Goal: Find contact information: Find contact information

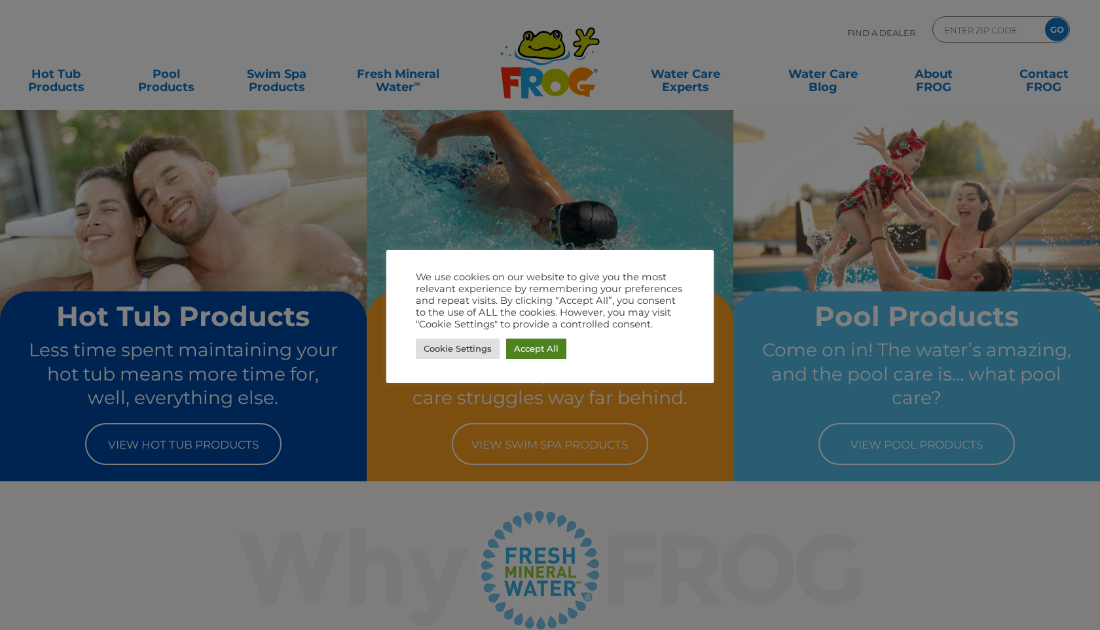
click at [532, 349] on link "Accept All" at bounding box center [536, 348] width 60 height 20
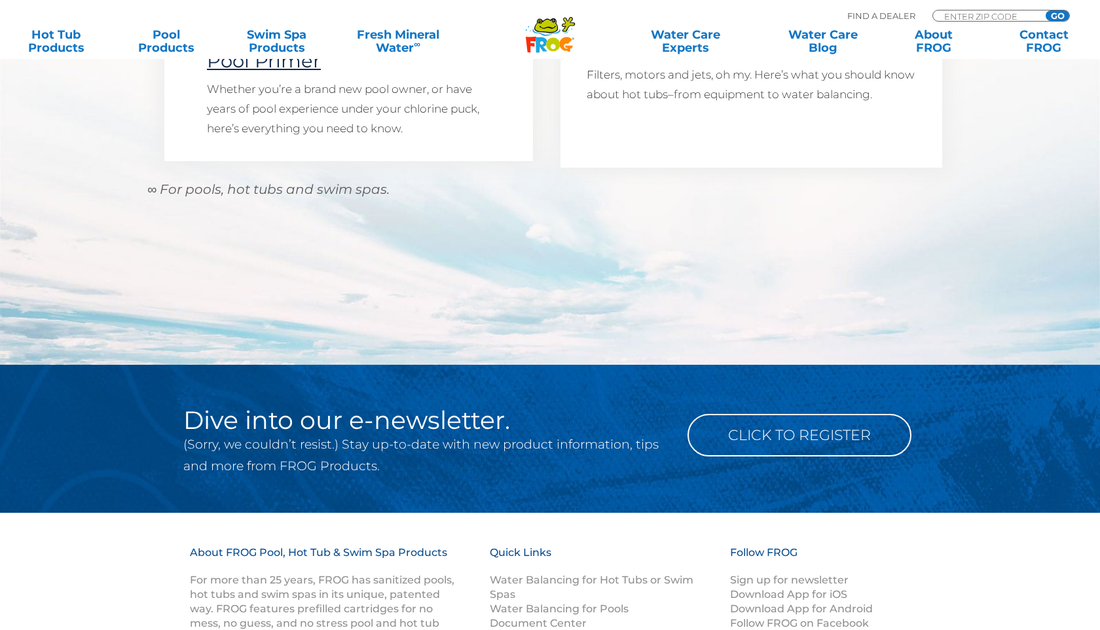
scroll to position [1671, 0]
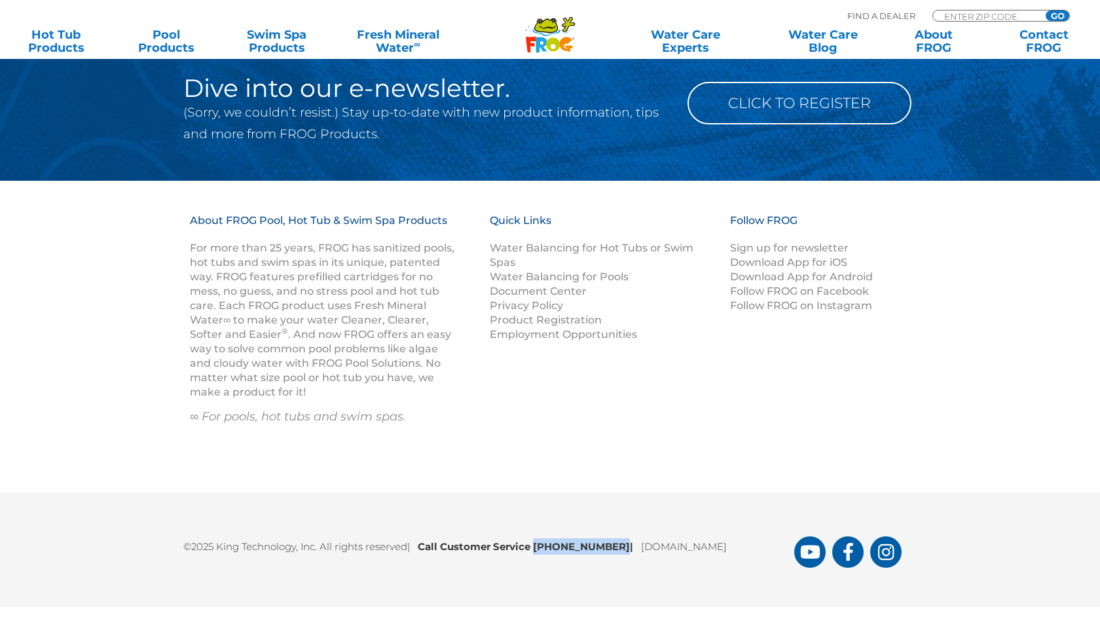
drag, startPoint x: 615, startPoint y: 549, endPoint x: 539, endPoint y: 552, distance: 76.0
click at [539, 552] on p "©2025 King Technology, Inc. All rights reserved | Call Customer Service [PHONE_…" at bounding box center [488, 543] width 611 height 23
copy b "[PHONE_NUMBER]"
click at [854, 556] on link "FROG Products Facebook Page" at bounding box center [847, 551] width 31 height 31
click at [655, 494] on div "©2025 King Technology, Inc. All rights reserved | Call Customer Service [PHONE_…" at bounding box center [550, 549] width 1100 height 115
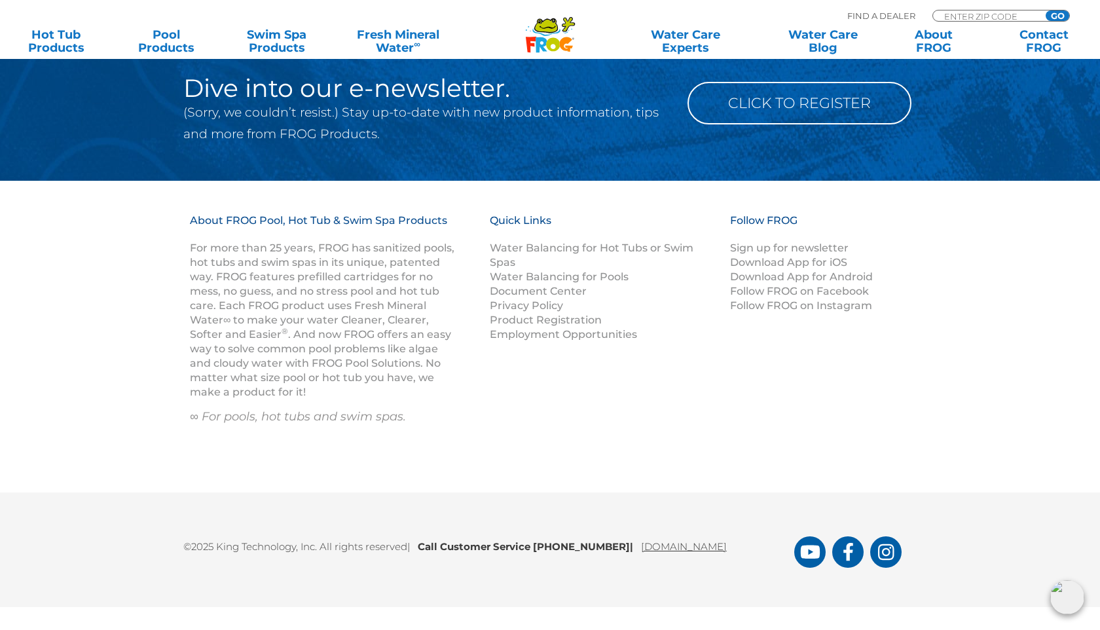
click at [727, 548] on link "[DOMAIN_NAME]" at bounding box center [684, 546] width 86 height 12
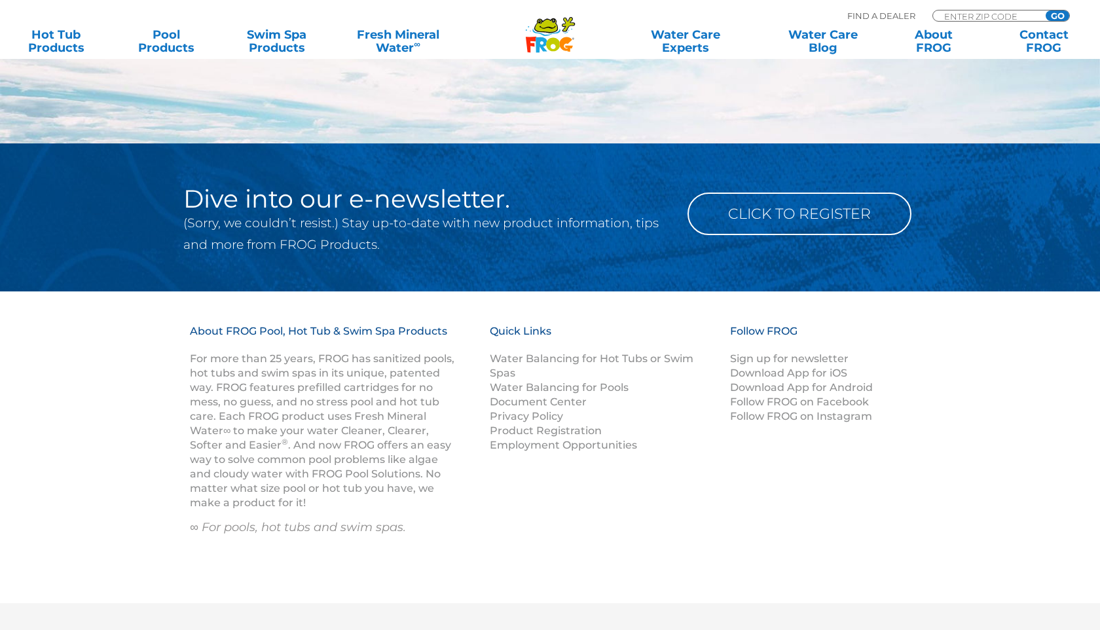
scroll to position [1671, 0]
